Goal: Transaction & Acquisition: Purchase product/service

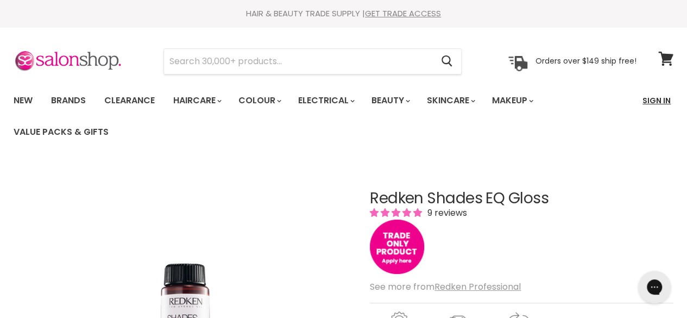
click at [648, 94] on link "Sign In" at bounding box center [656, 100] width 41 height 23
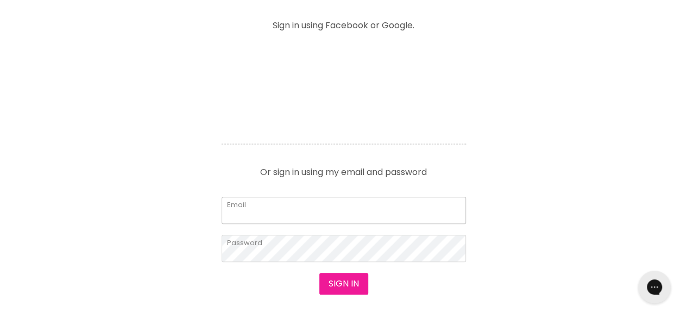
type input "[EMAIL_ADDRESS][DOMAIN_NAME]"
click at [337, 283] on button "Sign in" at bounding box center [343, 284] width 49 height 22
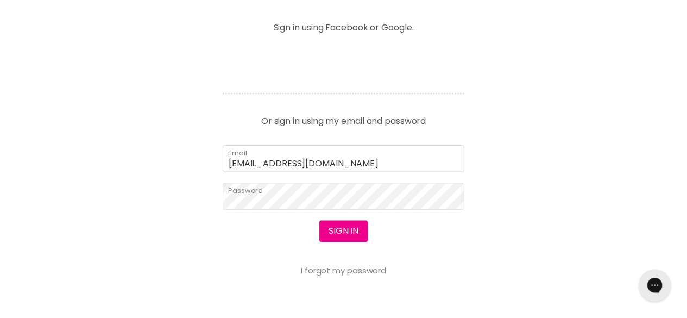
scroll to position [450, 0]
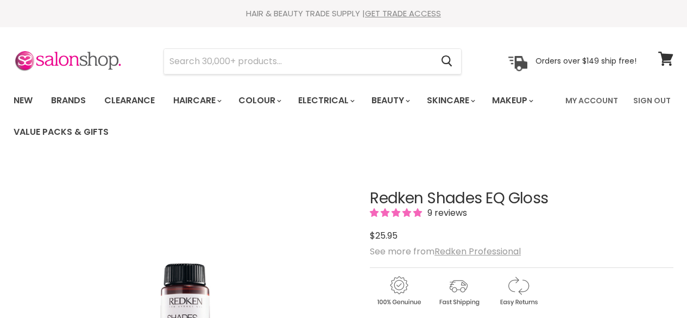
scroll to position [186, 0]
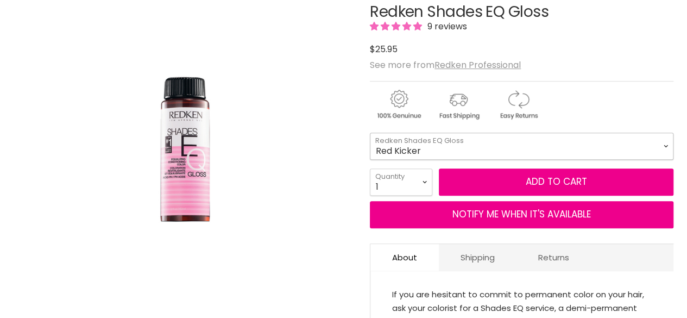
click at [404, 153] on select "08VB Violet Frost 05V Cosmic Violet 06VB Violet Lagoon 04NA Storm Cloud 06NA Gr…" at bounding box center [522, 145] width 304 height 27
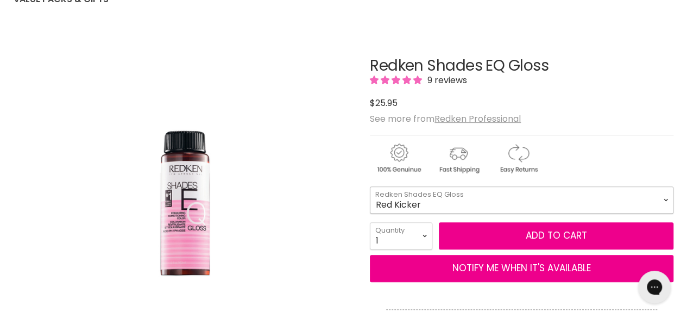
scroll to position [132, 0]
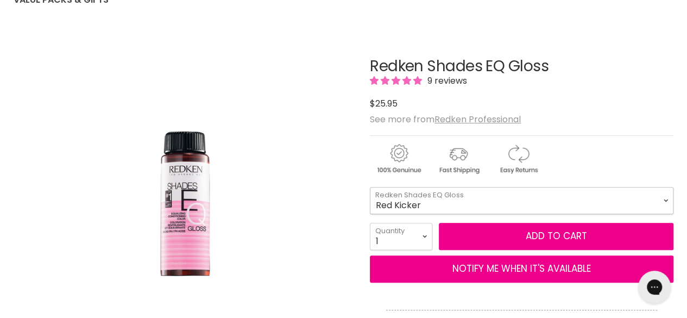
click at [394, 199] on select "08VB Violet Frost 05V Cosmic Violet 06VB Violet Lagoon 04NA Storm Cloud 06NA Gr…" at bounding box center [522, 200] width 304 height 27
click at [370, 187] on select "08VB Violet Frost 05V Cosmic Violet 06VB Violet Lagoon 04NA Storm Cloud 06NA Gr…" at bounding box center [522, 200] width 304 height 27
select select "06ABn Brown Smoke"
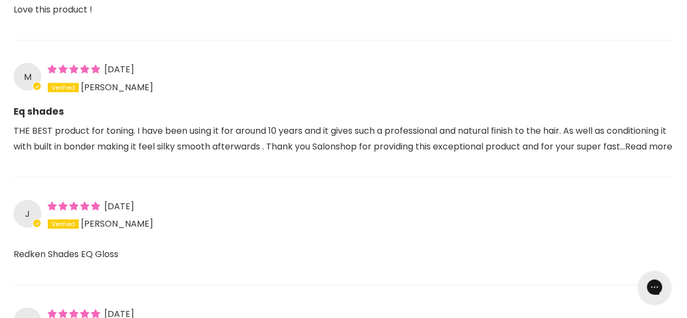
scroll to position [1088, 0]
click at [625, 144] on link "Read more" at bounding box center [648, 146] width 47 height 12
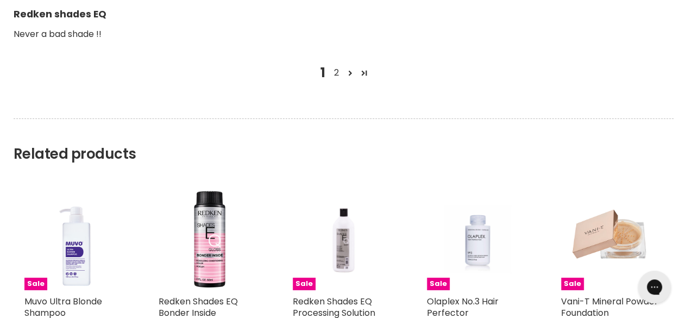
scroll to position [1671, 0]
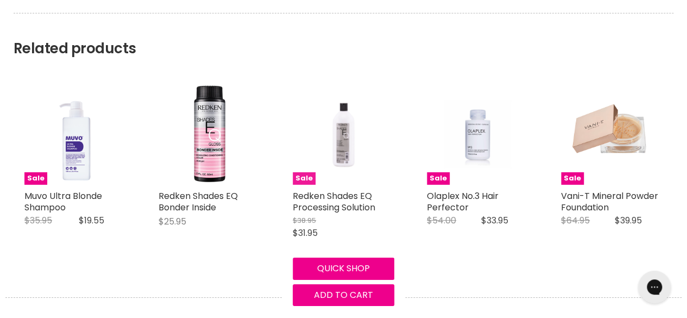
click at [357, 92] on img "Main content" at bounding box center [343, 134] width 68 height 102
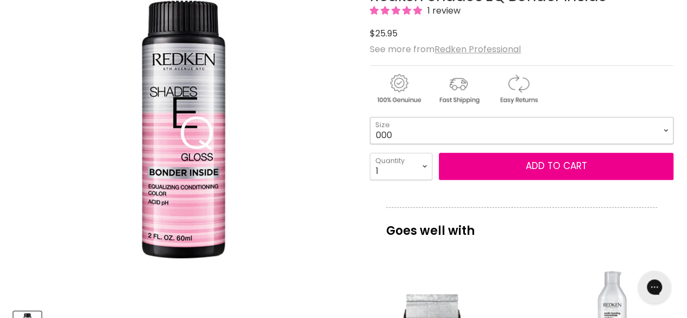
click at [477, 129] on select "000 09N Café Au Lait 09P Opal Glow 09T Chrome 09V Platinum Ice 10N Delicate Nat…" at bounding box center [522, 130] width 304 height 27
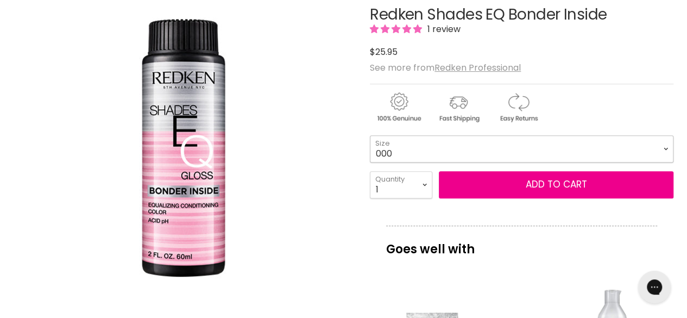
scroll to position [181, 0]
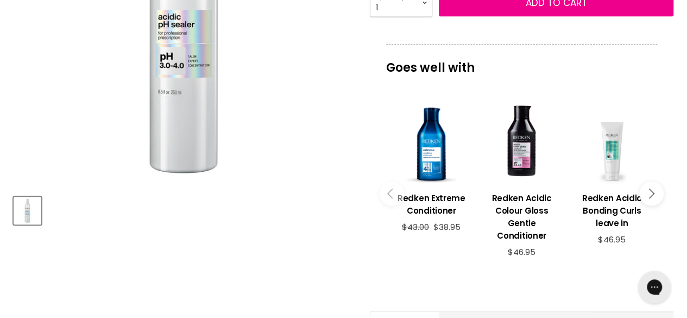
scroll to position [317, 0]
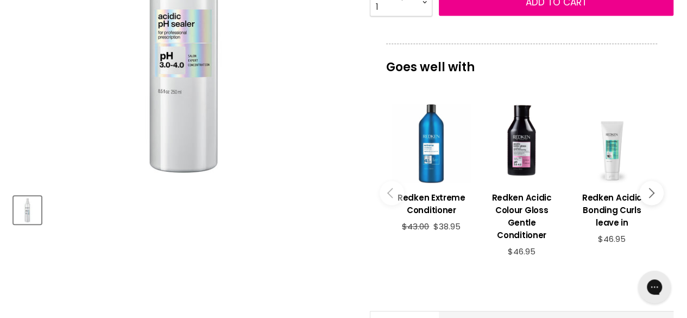
drag, startPoint x: 0, startPoint y: 0, endPoint x: 459, endPoint y: 142, distance: 480.3
click at [459, 142] on div "Main content" at bounding box center [430, 143] width 79 height 79
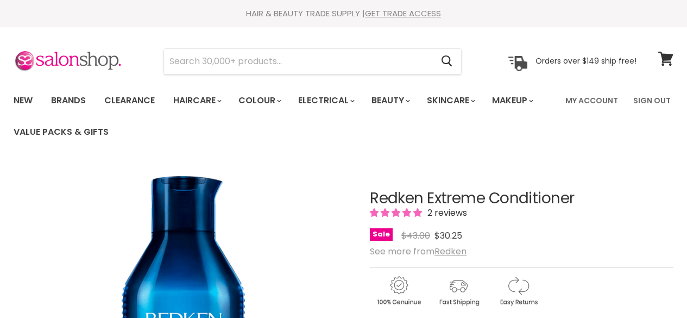
scroll to position [170, 0]
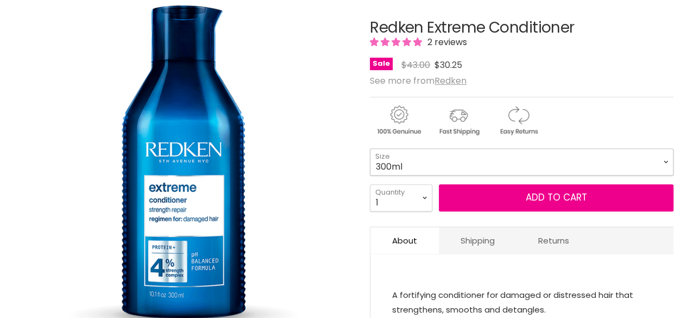
click at [462, 161] on select "300ml 500ml 1 Litre" at bounding box center [522, 161] width 304 height 27
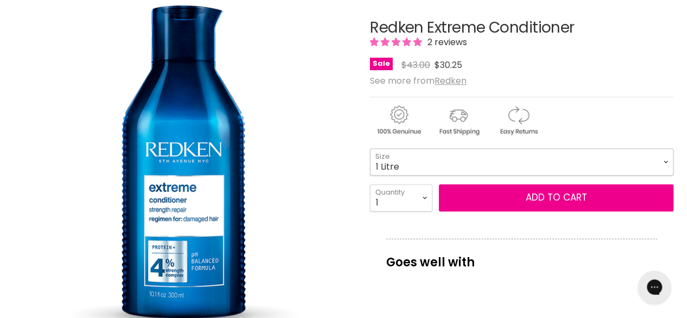
click at [370, 148] on select "300ml 500ml 1 Litre" at bounding box center [522, 161] width 304 height 27
select select "1 Litre"
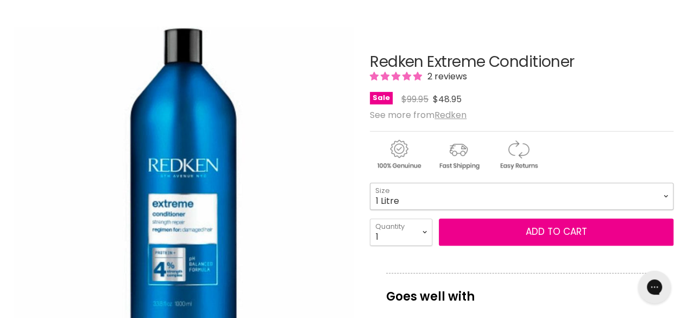
scroll to position [129, 0]
